Goal: Task Accomplishment & Management: Use online tool/utility

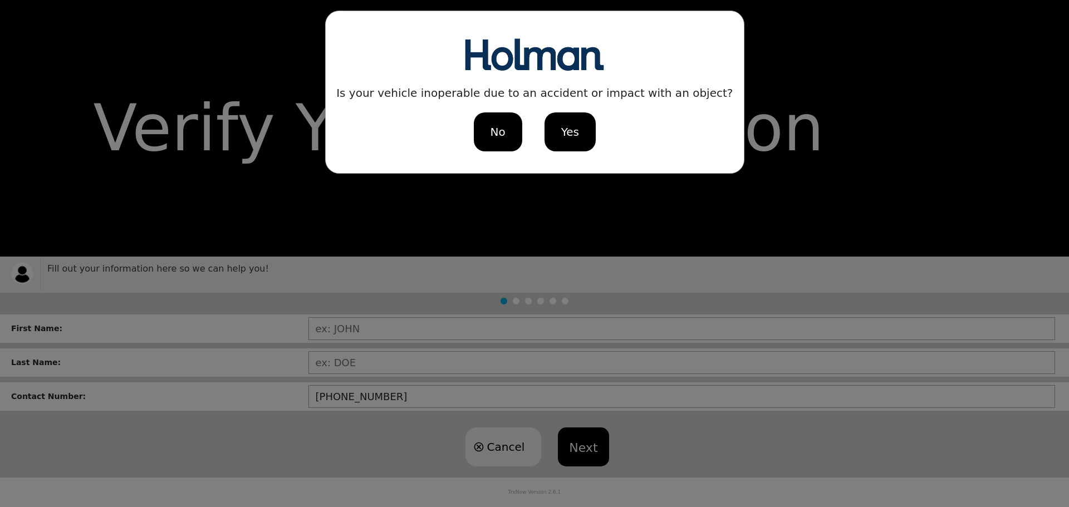
click at [567, 134] on span "Yes" at bounding box center [570, 132] width 18 height 17
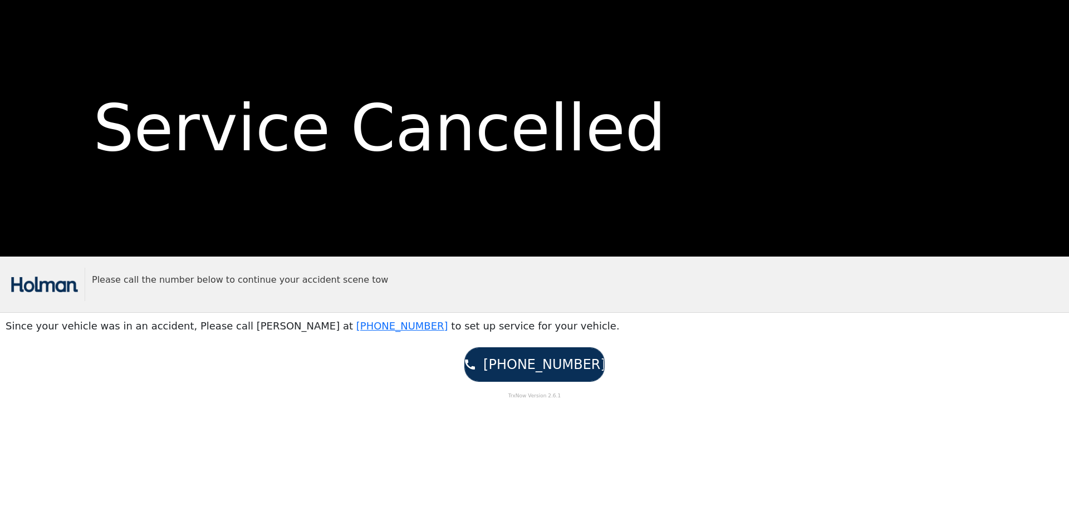
click at [451, 332] on span "to set up service for your vehicle." at bounding box center [535, 326] width 168 height 12
click at [451, 329] on span "to set up service for your vehicle." at bounding box center [535, 326] width 168 height 12
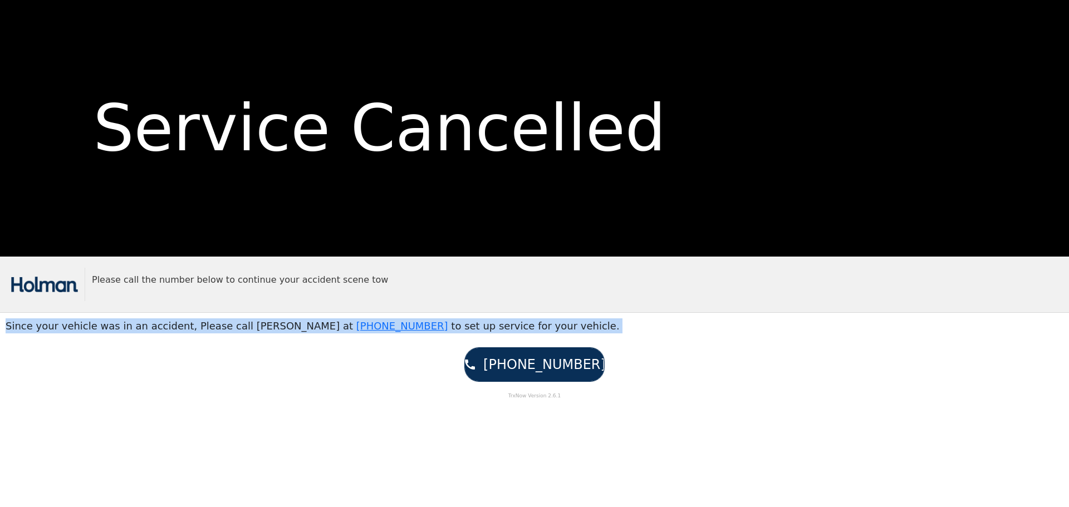
click at [451, 329] on span "to set up service for your vehicle." at bounding box center [535, 326] width 168 height 12
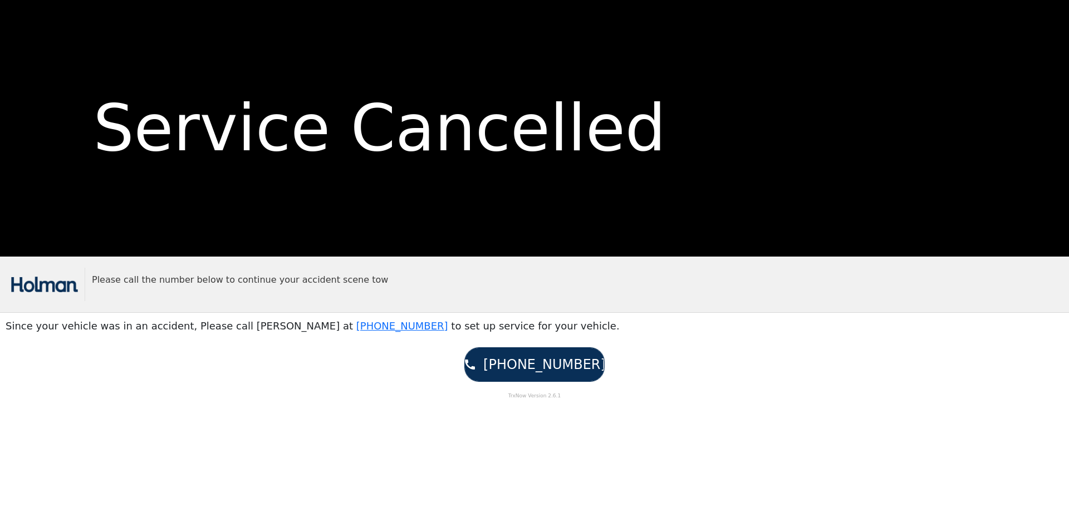
click at [367, 427] on body "Service Cancelled Please call the number below to continue your accident scene …" at bounding box center [534, 253] width 1069 height 507
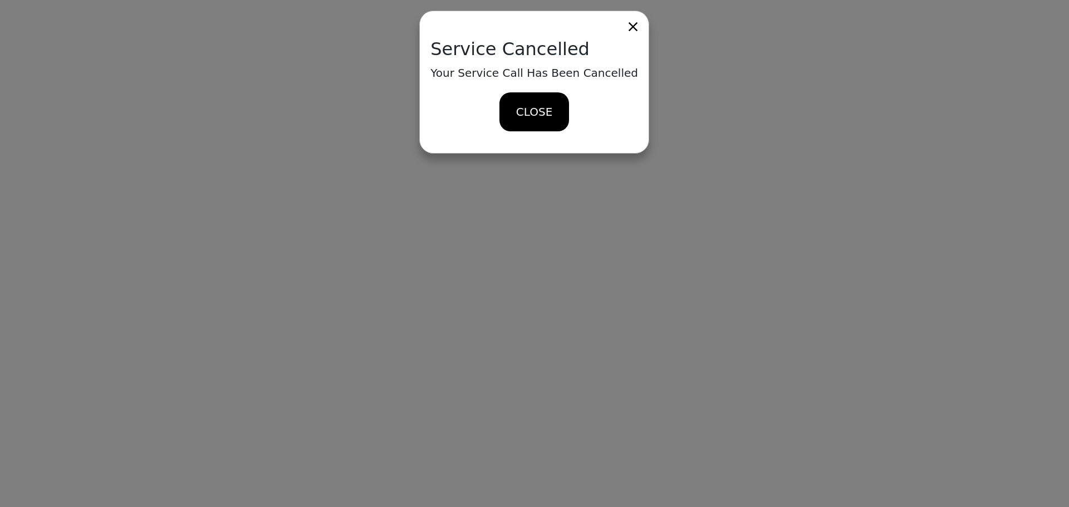
click at [541, 117] on span "CLOSE" at bounding box center [534, 112] width 36 height 17
